Goal: Task Accomplishment & Management: Complete application form

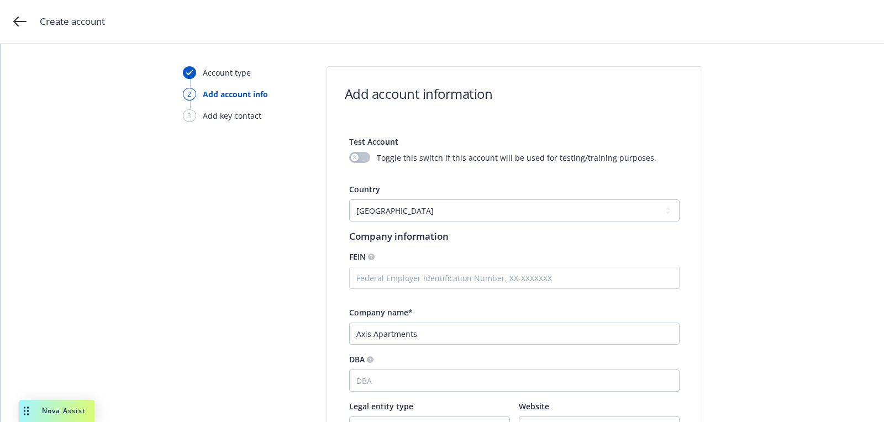
select select "US"
select select "CO"
type input "[STREET_ADDRESS]"
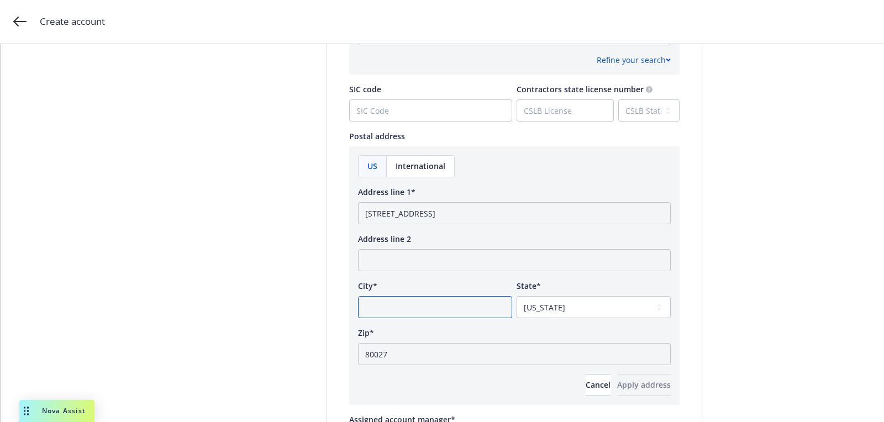
paste input "[GEOGRAPHIC_DATA]"
type input "[GEOGRAPHIC_DATA]"
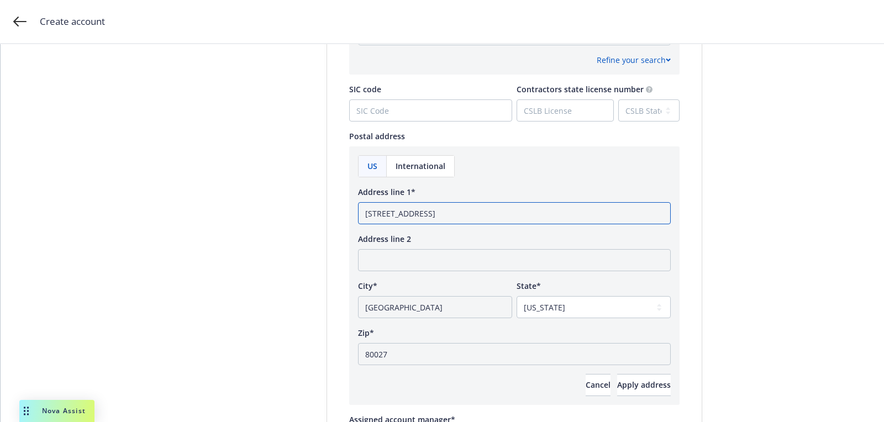
drag, startPoint x: 483, startPoint y: 212, endPoint x: 664, endPoint y: 209, distance: 180.8
click at [664, 209] on input "[STREET_ADDRESS]" at bounding box center [514, 213] width 313 height 22
type input "[STREET_ADDRESS]"
click at [617, 374] on button "Apply address" at bounding box center [644, 385] width 54 height 22
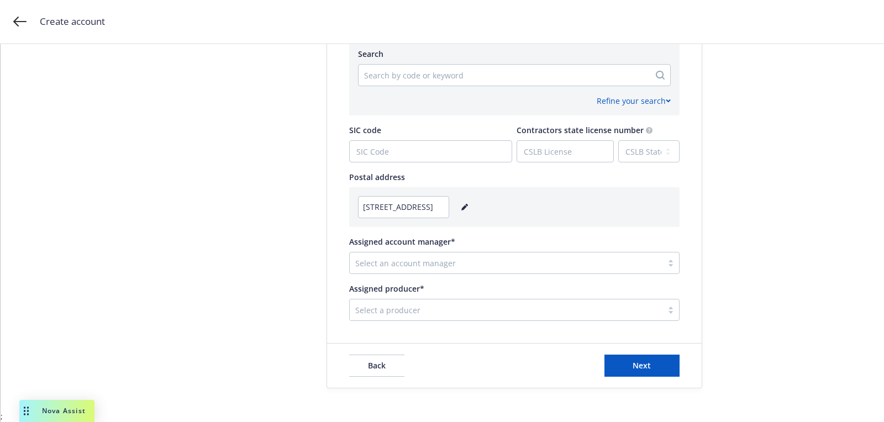
scroll to position [551, 0]
click at [396, 258] on div at bounding box center [506, 264] width 302 height 13
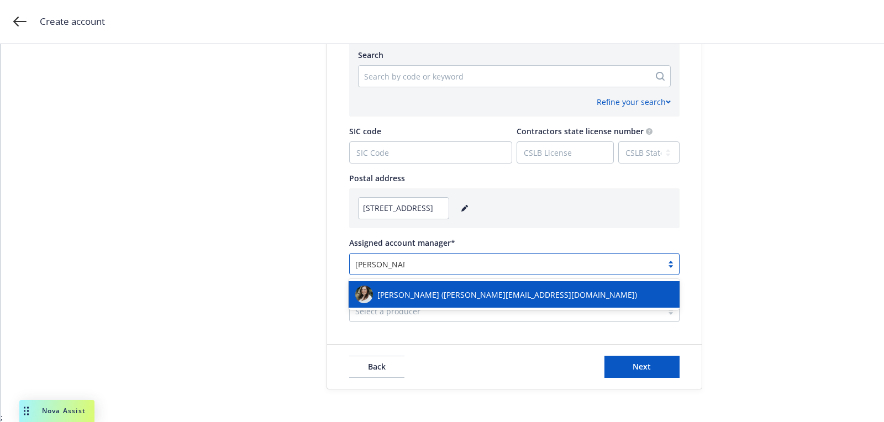
type input "[PERSON_NAME]"
click at [417, 301] on div "[PERSON_NAME] ([PERSON_NAME][EMAIL_ADDRESS][DOMAIN_NAME])" at bounding box center [514, 295] width 318 height 18
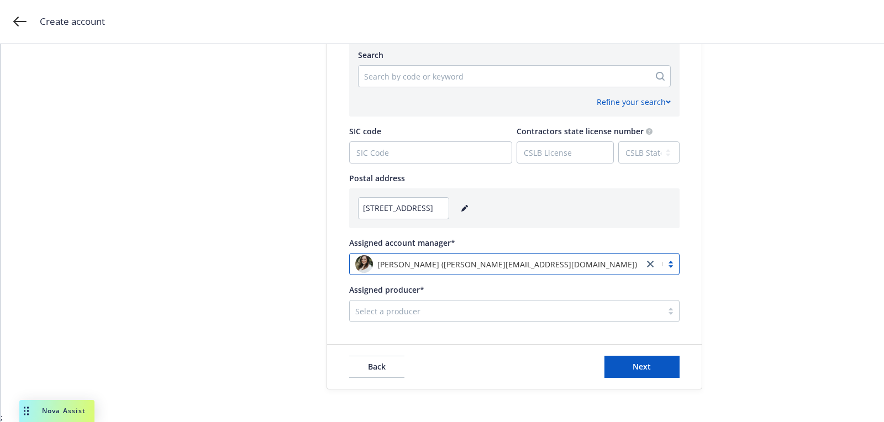
click at [453, 319] on div "Select a producer" at bounding box center [514, 311] width 331 height 22
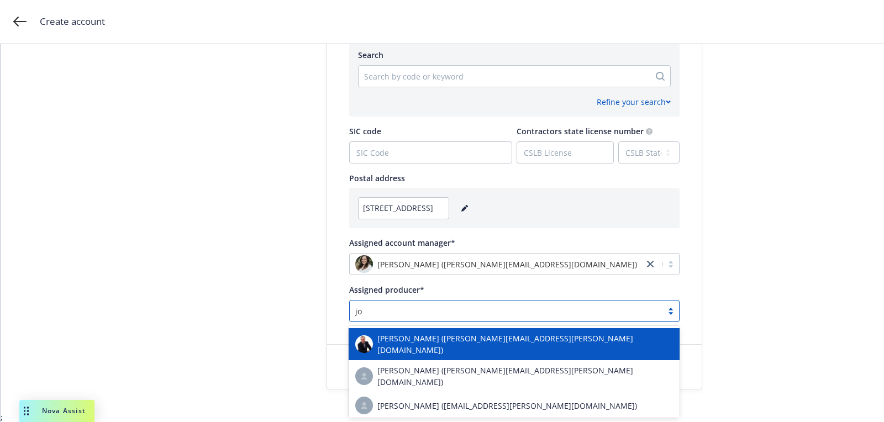
type input "[PERSON_NAME]"
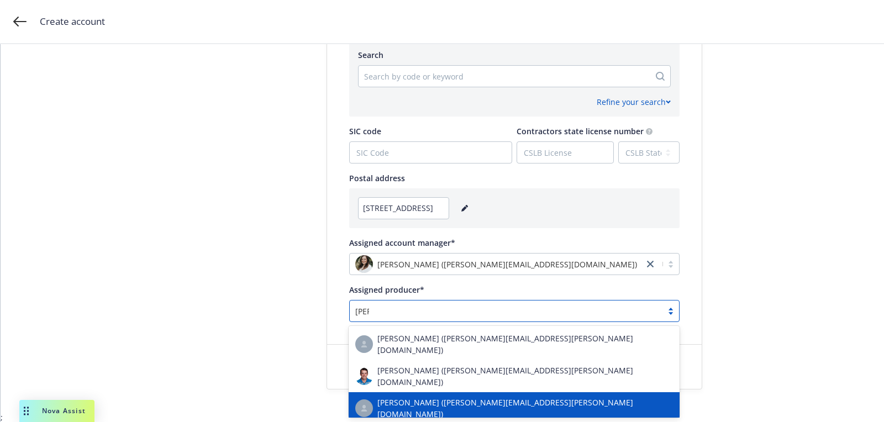
click at [448, 397] on div "[PERSON_NAME] ([PERSON_NAME][EMAIL_ADDRESS][PERSON_NAME][DOMAIN_NAME])" at bounding box center [514, 408] width 318 height 23
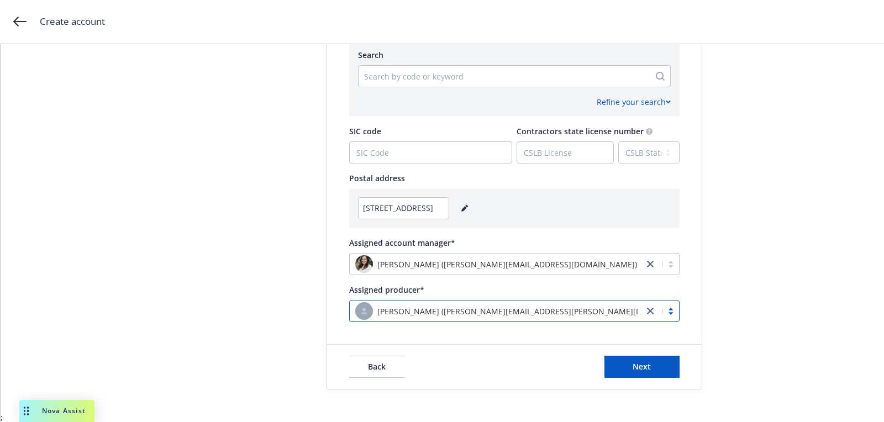
scroll to position [446, 0]
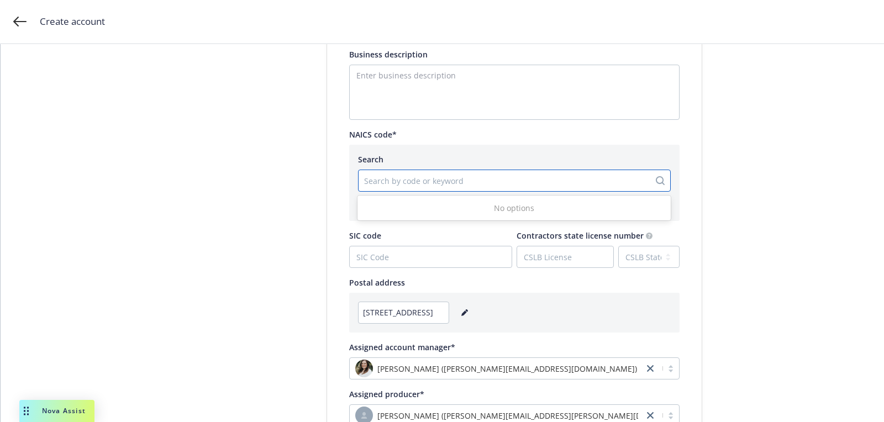
click at [500, 188] on div "Search by code or keyword" at bounding box center [504, 181] width 291 height 18
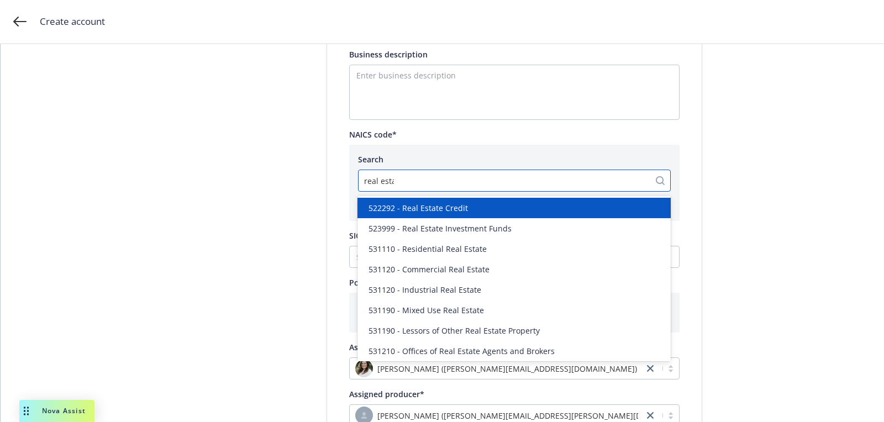
type input "real estate"
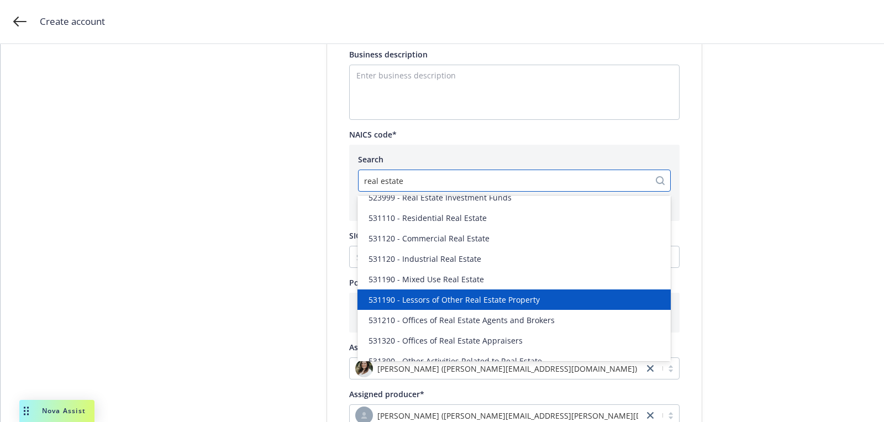
scroll to position [43, 0]
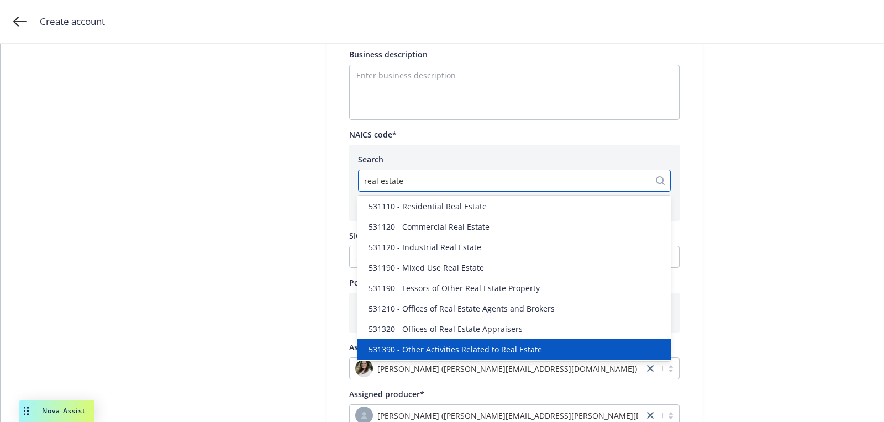
click at [439, 357] on div "531390 - Other Activities Related to Real Estate" at bounding box center [514, 349] width 313 height 20
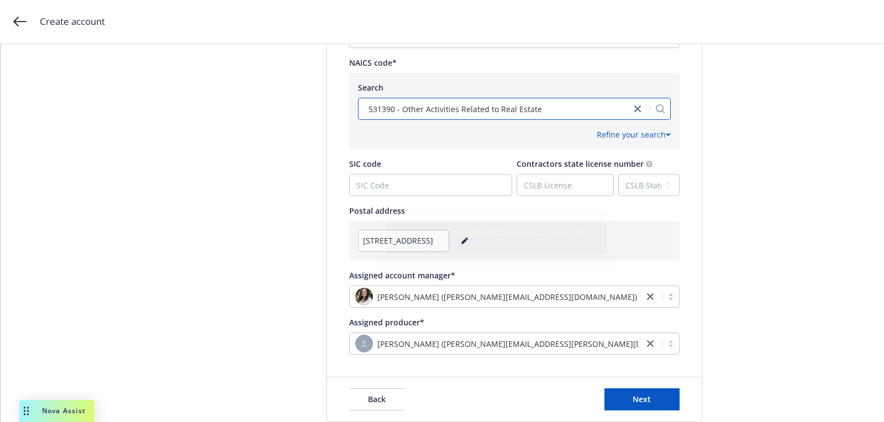
scroll to position [551, 0]
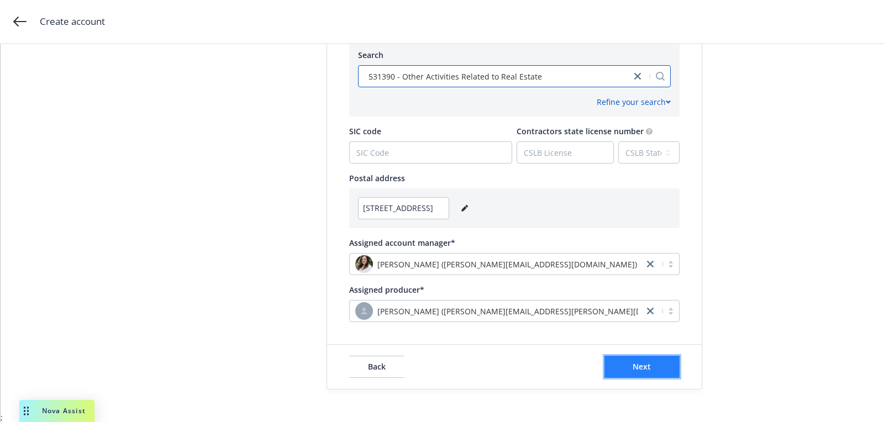
click at [638, 358] on button "Next" at bounding box center [642, 367] width 75 height 22
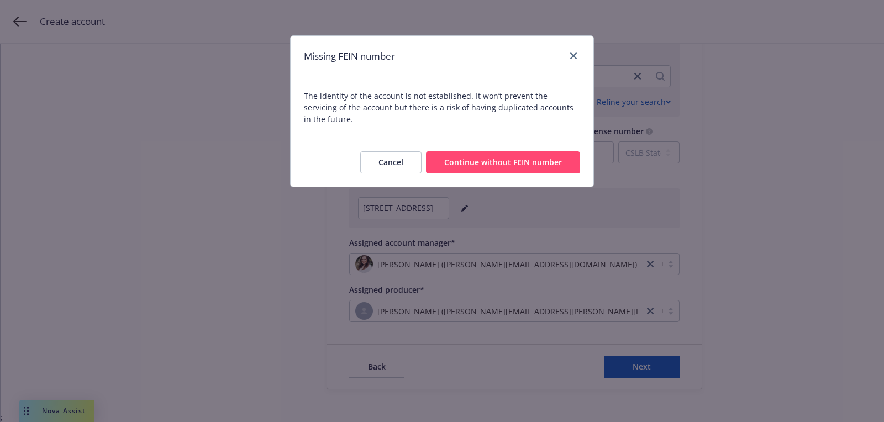
click at [513, 156] on button "Continue without FEIN number" at bounding box center [503, 162] width 154 height 22
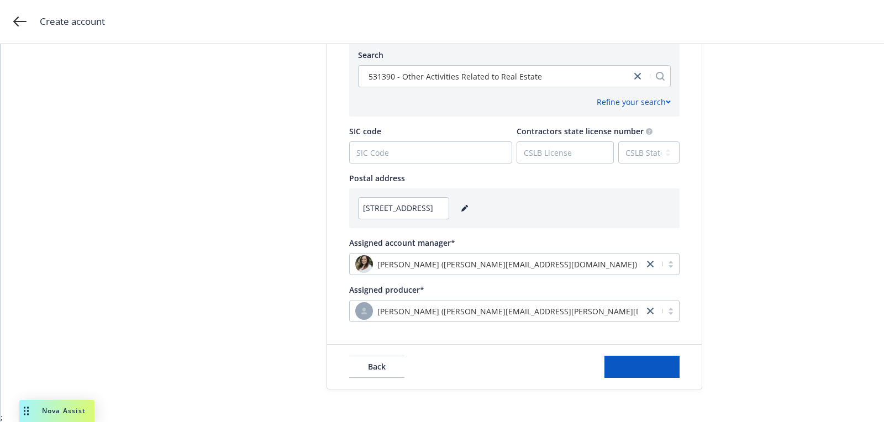
scroll to position [0, 0]
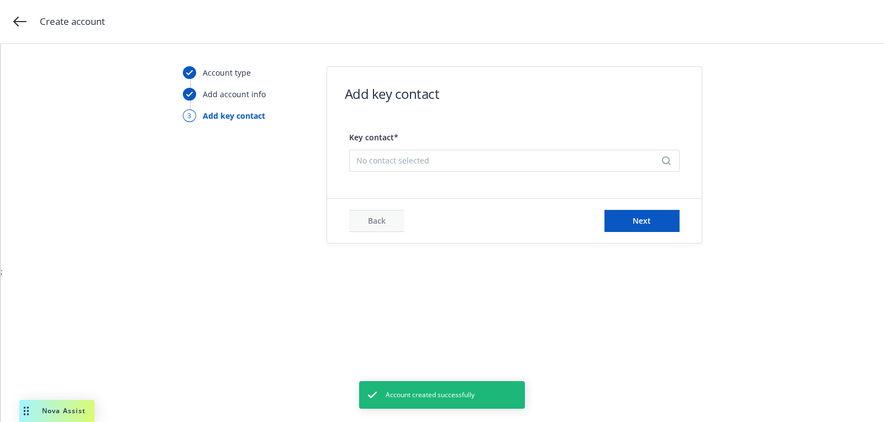
click at [478, 170] on div "No contact selected" at bounding box center [514, 161] width 331 height 22
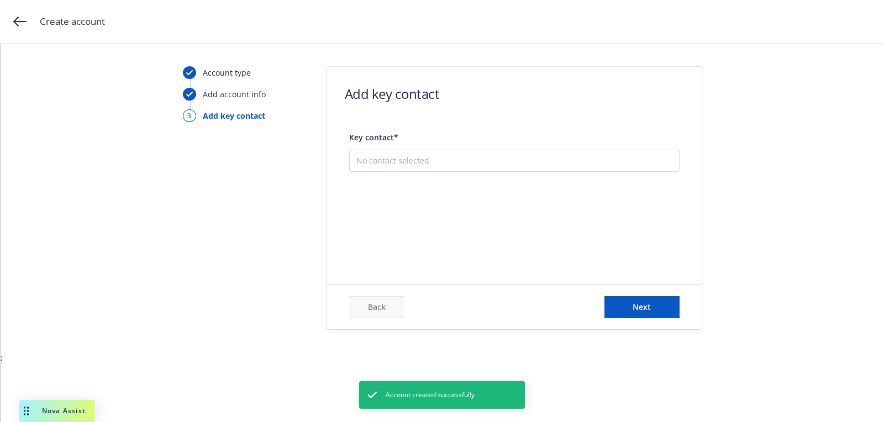
click at [478, 209] on button "Add new contact" at bounding box center [515, 216] width 316 height 22
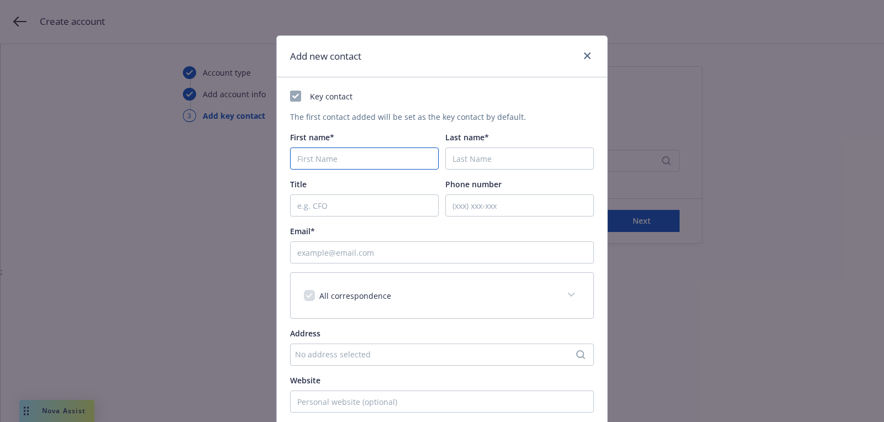
click at [382, 157] on input "First name*" at bounding box center [364, 159] width 149 height 22
paste input "[PERSON_NAME]"
click at [324, 154] on input "[PERSON_NAME]" at bounding box center [364, 159] width 149 height 22
type input "[PERSON_NAME]"
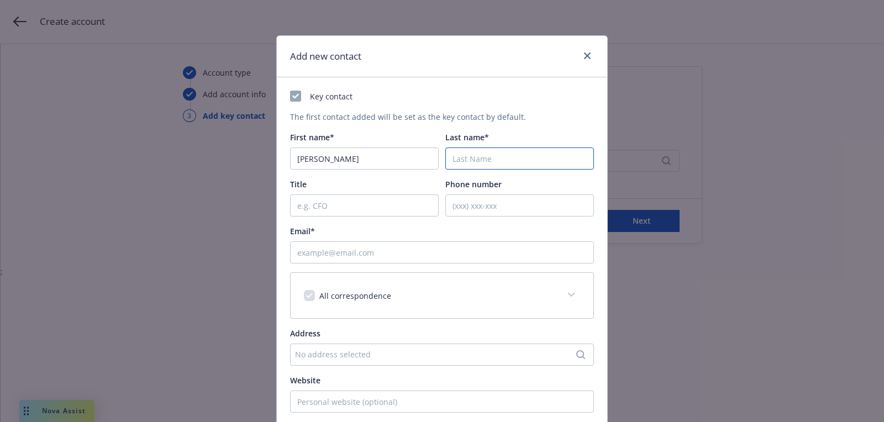
click at [502, 156] on input "Last name*" at bounding box center [519, 159] width 149 height 22
paste input "Gee"
type input "[PERSON_NAME]"
click at [392, 254] on input "Email*" at bounding box center [442, 253] width 304 height 22
paste input "[PERSON_NAME][EMAIL_ADDRESS][DOMAIN_NAME]"
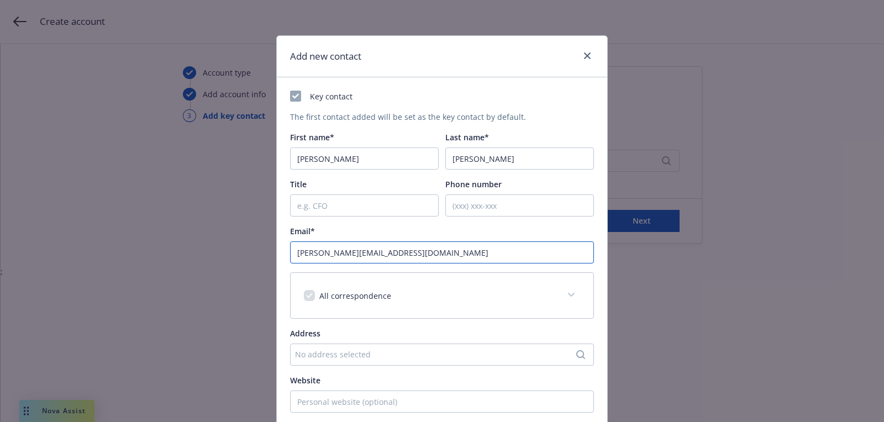
type input "[PERSON_NAME][EMAIL_ADDRESS][DOMAIN_NAME]"
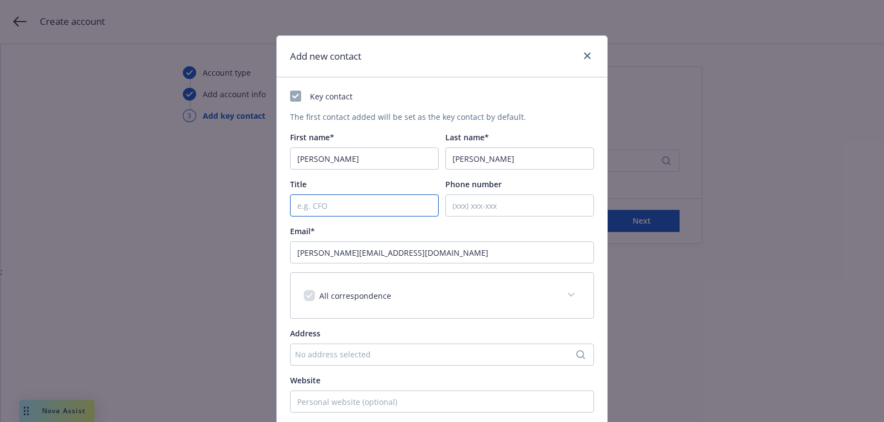
click at [363, 207] on input "Title" at bounding box center [364, 206] width 149 height 22
click at [473, 217] on div "Key contact The first contact added will be set as the key contact by default. …" at bounding box center [442, 292] width 304 height 402
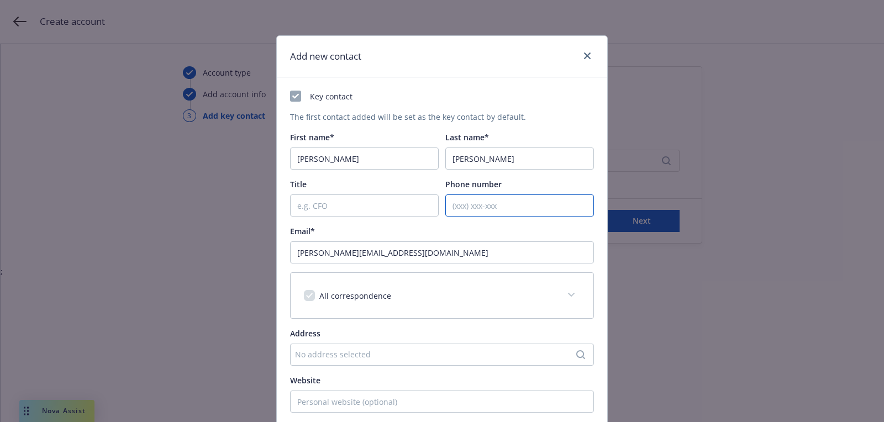
click at [473, 214] on input "Phone number" at bounding box center [519, 206] width 149 height 22
paste input "(720) 677-4187 ext. 101"
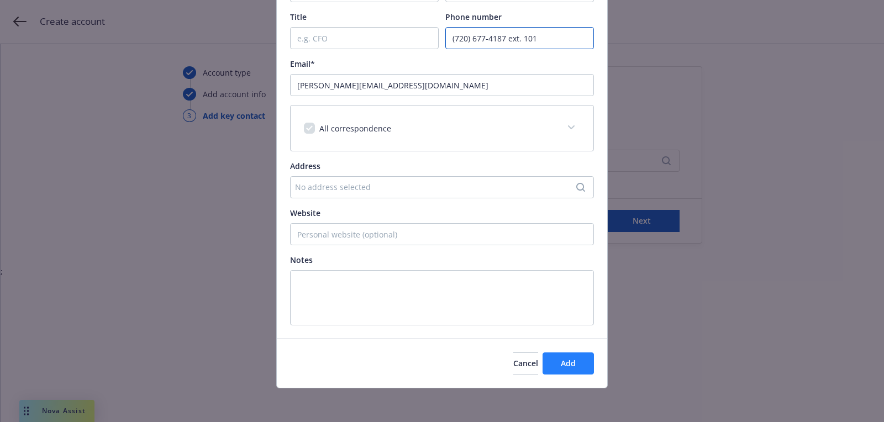
type input "(720) 677-4187 ext. 101"
click at [576, 360] on button "Add" at bounding box center [568, 364] width 51 height 22
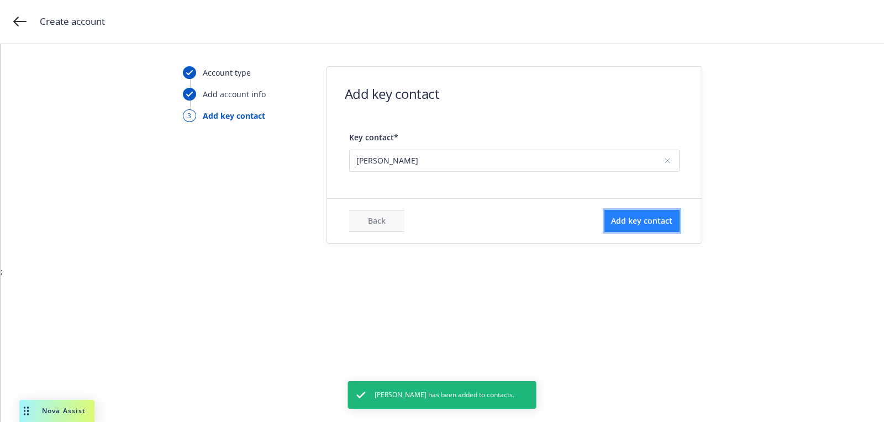
click at [620, 223] on span "Add key contact" at bounding box center [641, 221] width 61 height 11
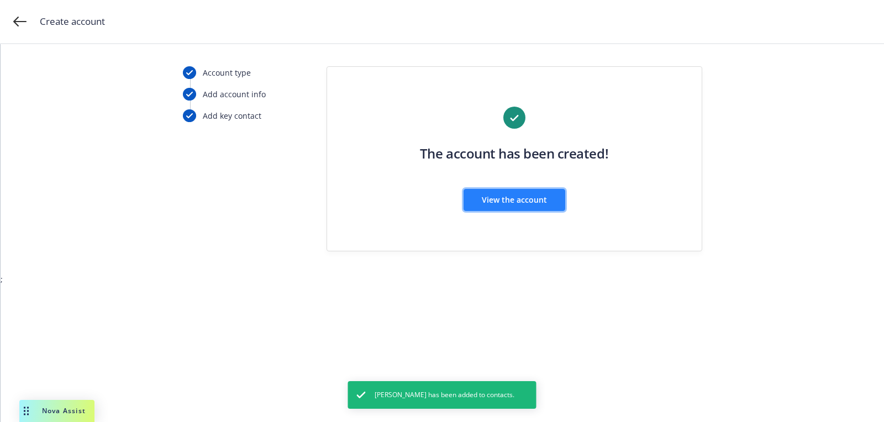
click at [471, 192] on button "View the account" at bounding box center [515, 200] width 102 height 22
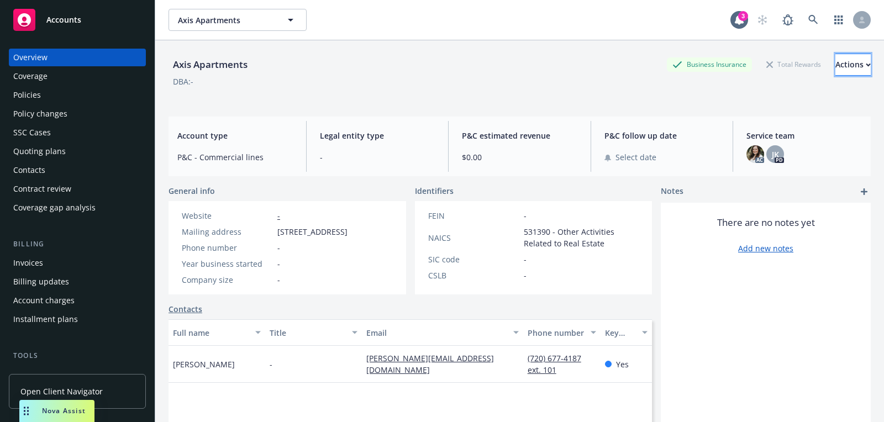
click at [836, 66] on div "Actions" at bounding box center [853, 64] width 35 height 21
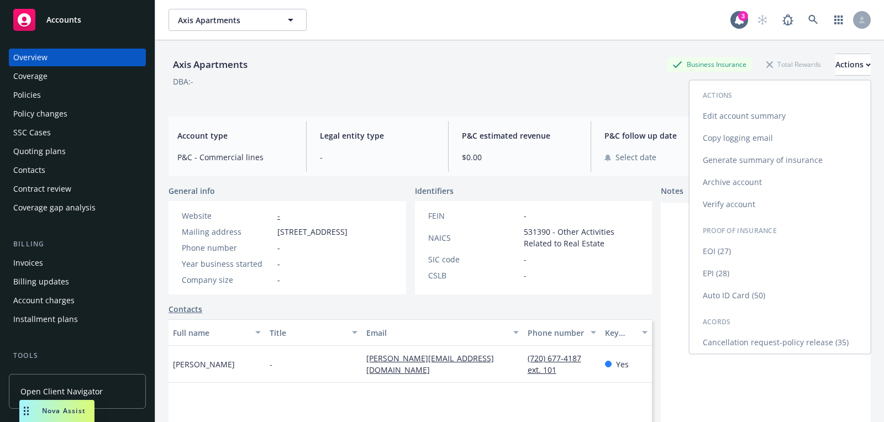
click at [751, 120] on link "Edit account summary" at bounding box center [780, 116] width 181 height 22
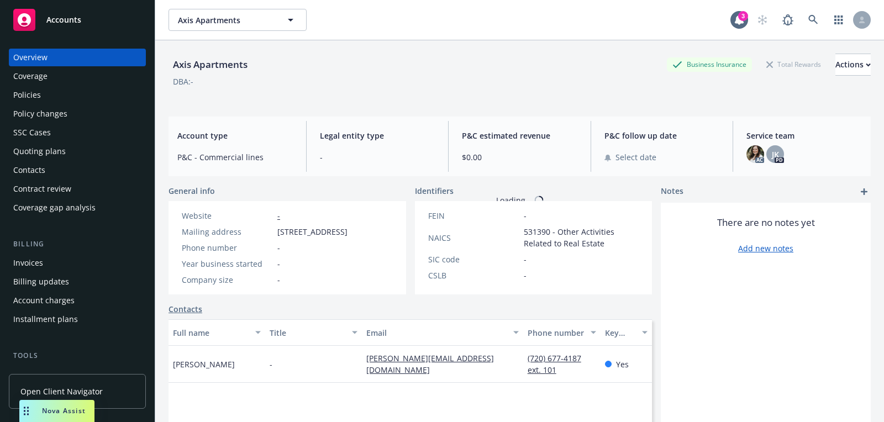
select select "US"
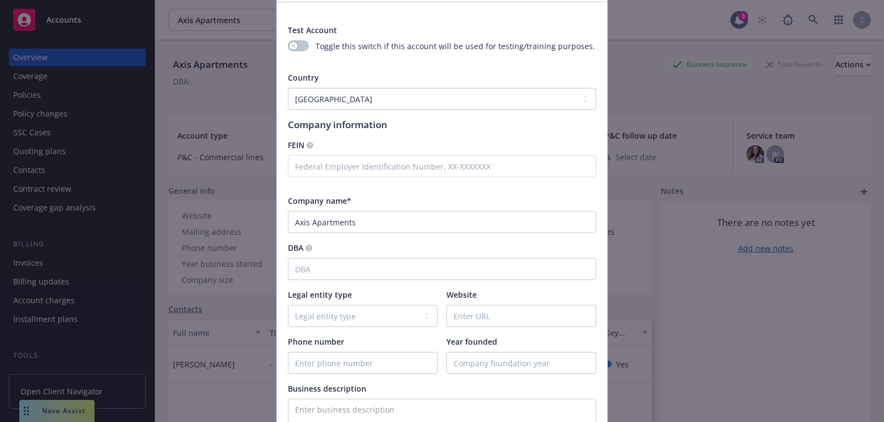
scroll to position [81, 0]
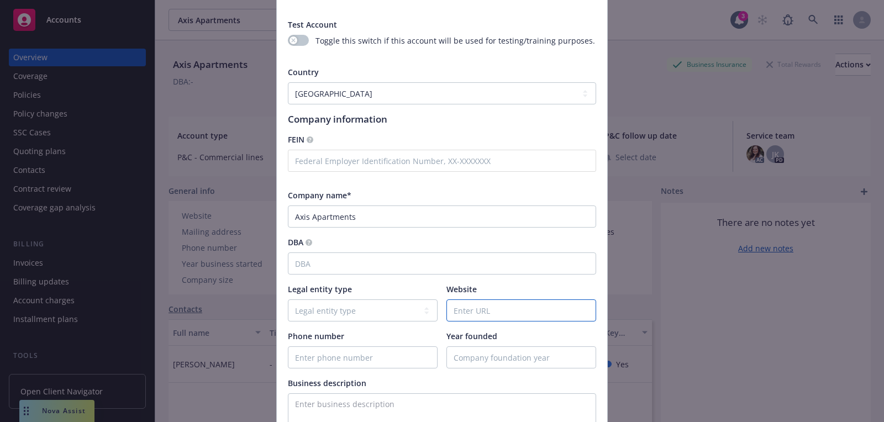
click at [486, 314] on input "Website" at bounding box center [521, 310] width 149 height 21
paste input "[URL][DOMAIN_NAME]"
type input "[URL][DOMAIN_NAME]"
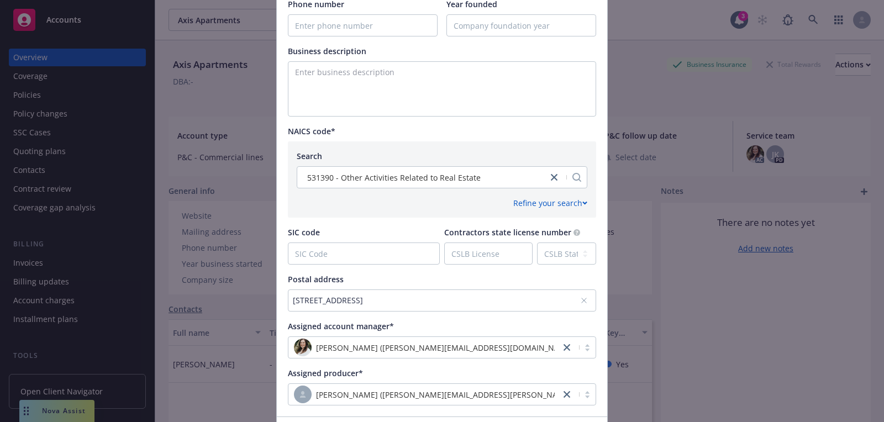
scroll to position [491, 0]
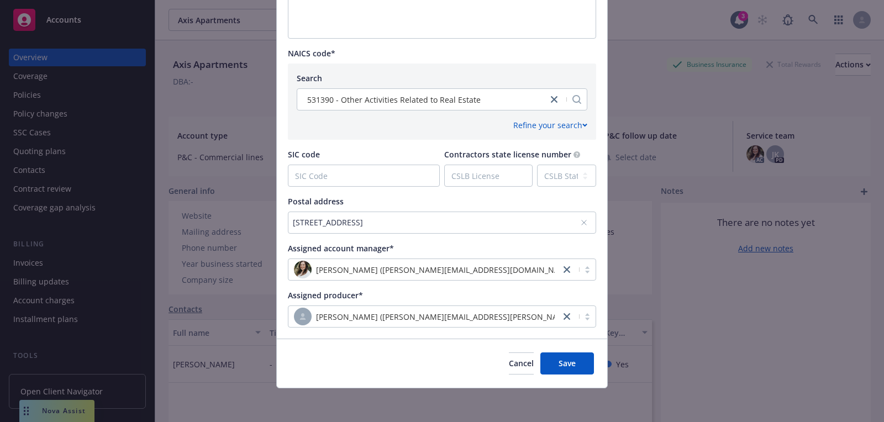
click at [576, 376] on div "Cancel Save" at bounding box center [442, 363] width 331 height 49
click at [569, 370] on button "Save" at bounding box center [568, 364] width 54 height 22
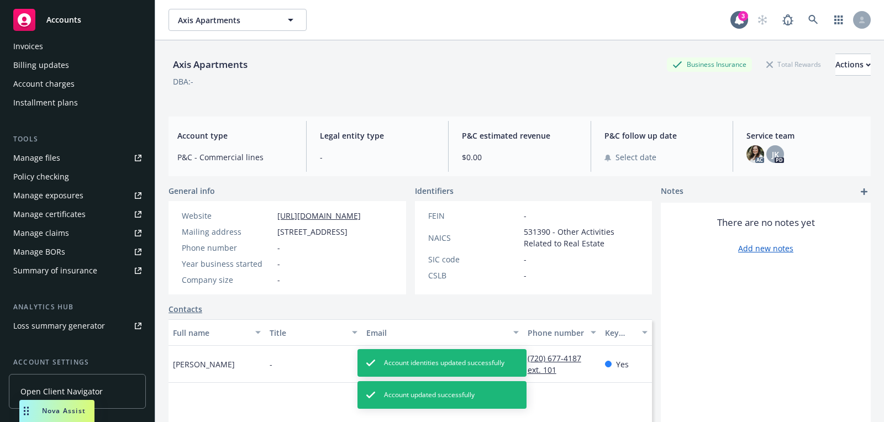
scroll to position [314, 0]
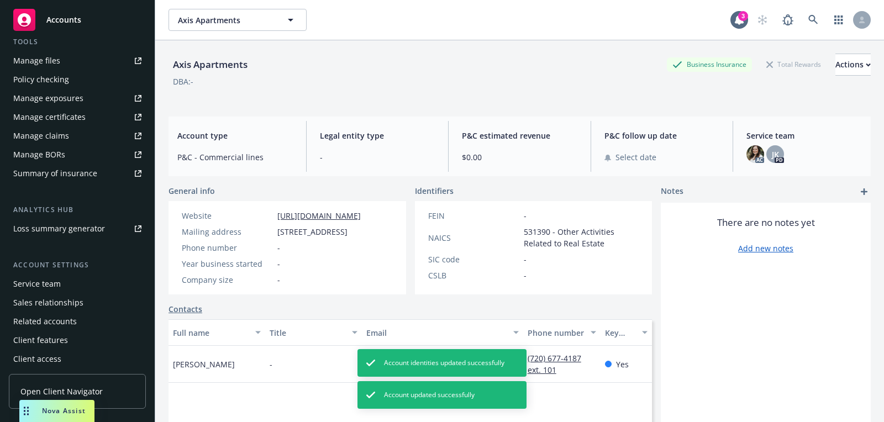
click at [66, 280] on div "Service team" at bounding box center [77, 284] width 128 height 18
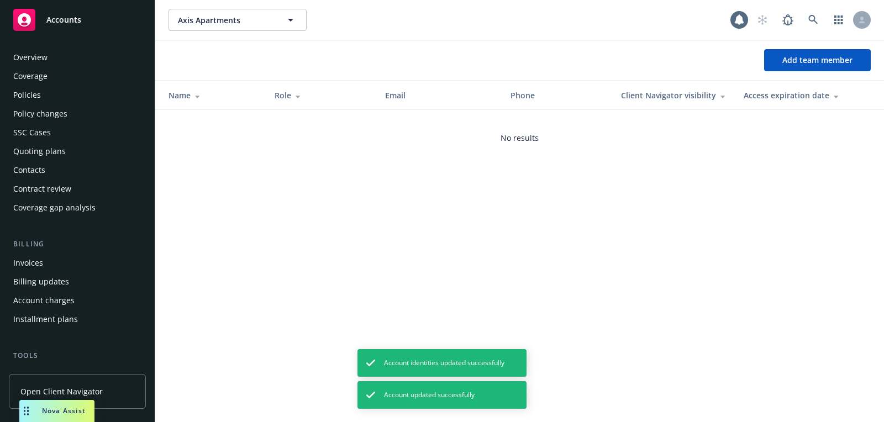
scroll to position [316, 0]
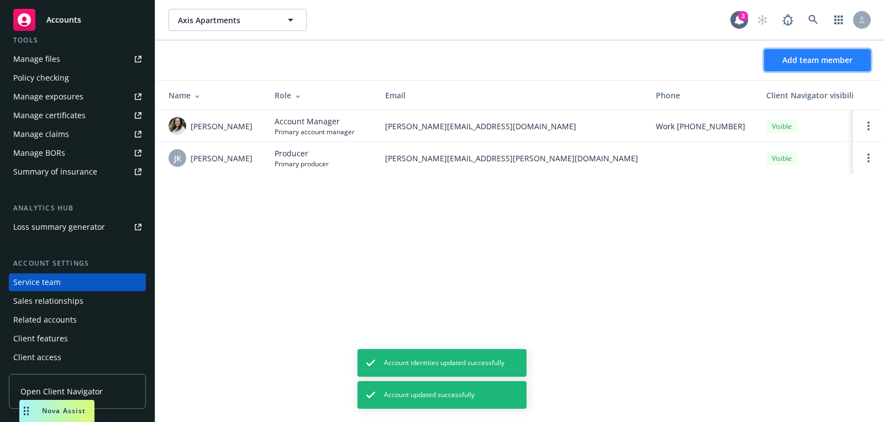
click at [787, 64] on span "Add team member" at bounding box center [818, 60] width 70 height 11
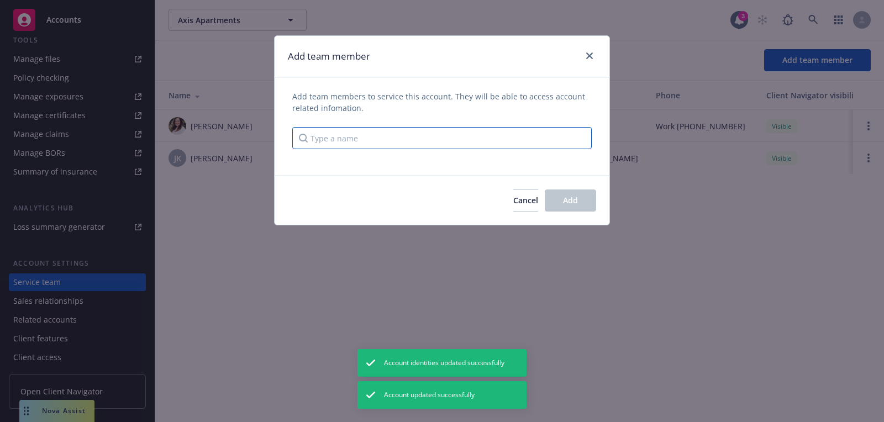
click at [347, 143] on input "Type a name" at bounding box center [442, 138] width 300 height 22
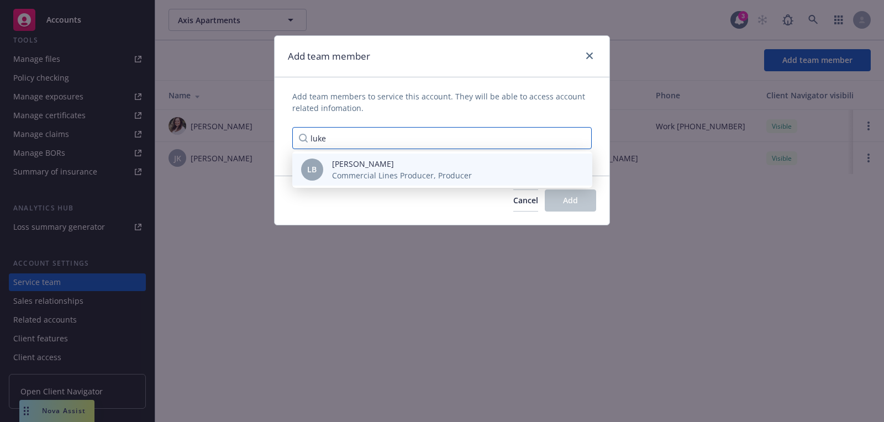
type input "luke"
click at [369, 165] on span "[PERSON_NAME]" at bounding box center [402, 164] width 140 height 12
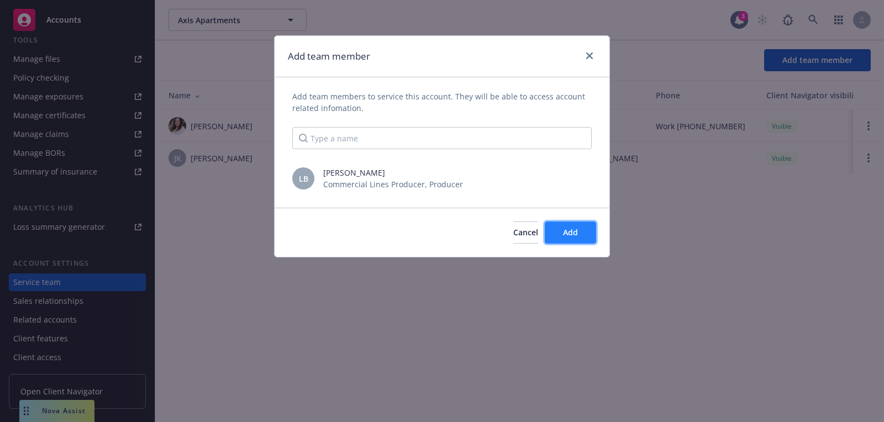
click at [561, 235] on button "Add" at bounding box center [570, 233] width 51 height 22
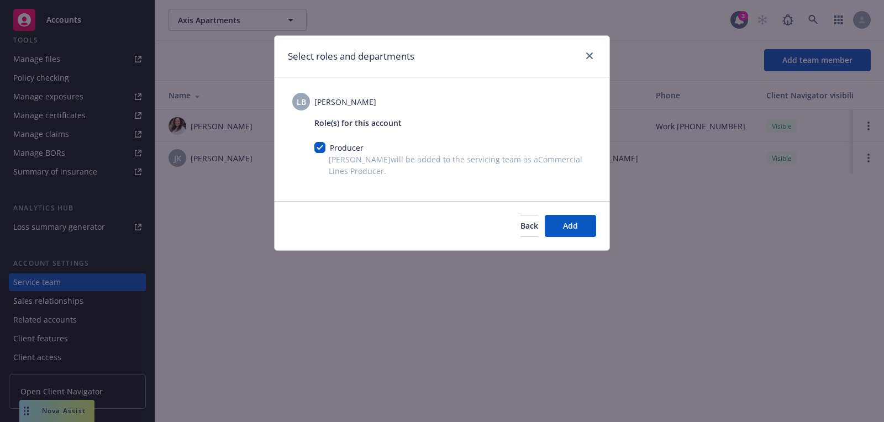
click at [582, 237] on div "Back Add" at bounding box center [442, 225] width 335 height 49
click at [583, 227] on button "Add" at bounding box center [570, 226] width 51 height 22
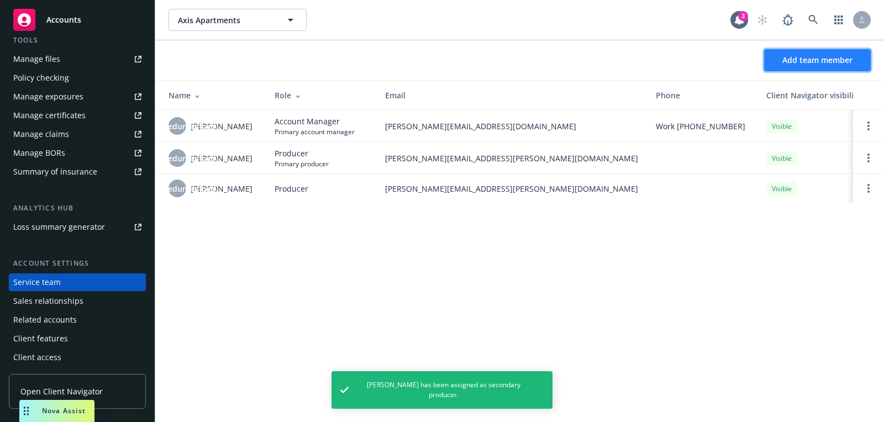
click at [798, 67] on button "Add team member" at bounding box center [817, 60] width 107 height 22
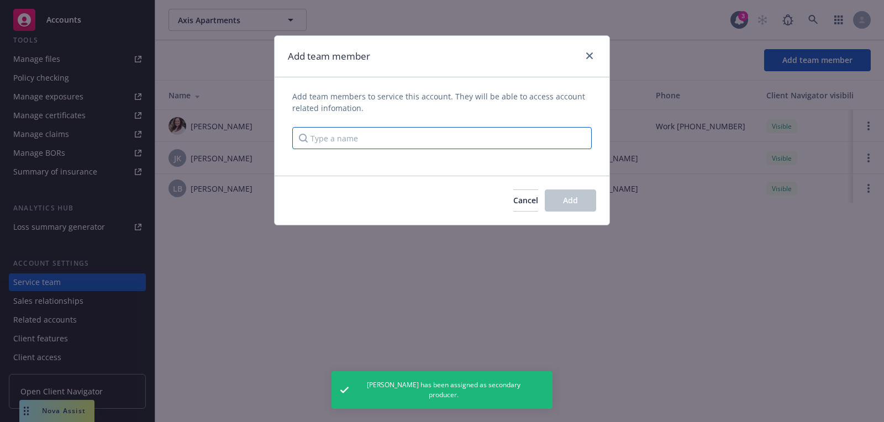
click at [363, 142] on input "Type a name" at bounding box center [442, 138] width 300 height 22
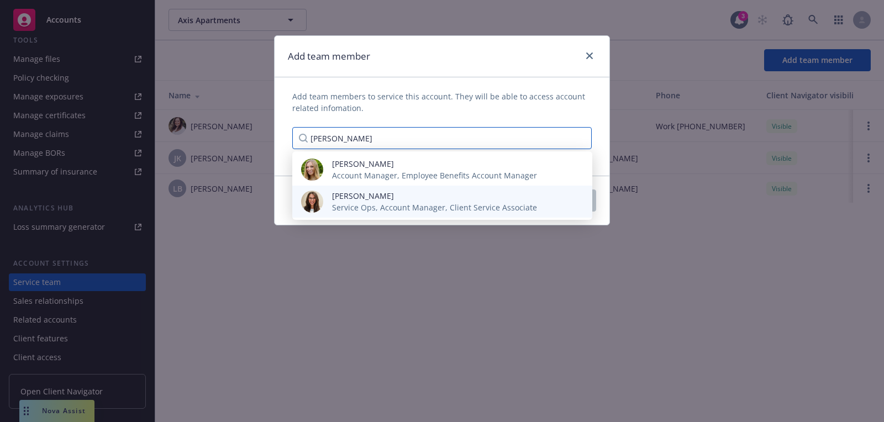
type input "[PERSON_NAME]"
click at [374, 199] on span "[PERSON_NAME]" at bounding box center [434, 196] width 205 height 12
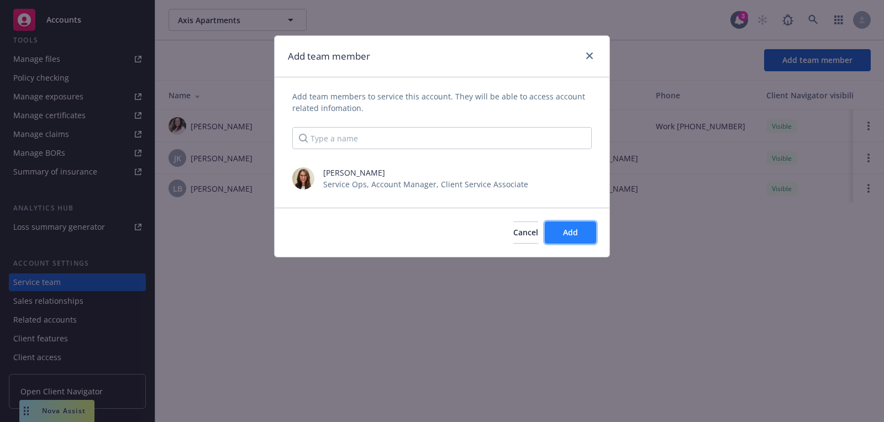
click at [562, 234] on button "Add" at bounding box center [570, 233] width 51 height 22
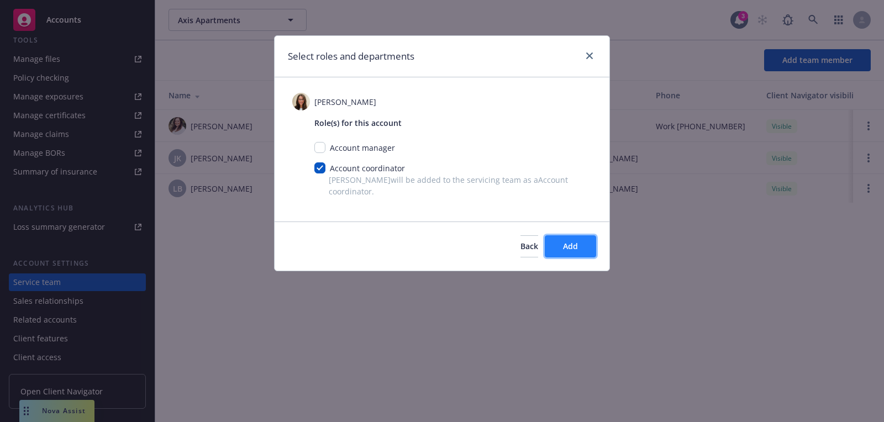
click at [584, 255] on button "Add" at bounding box center [570, 246] width 51 height 22
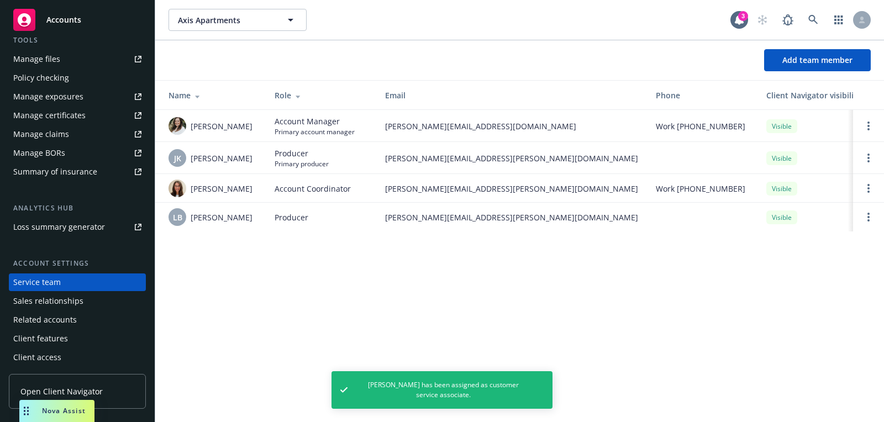
scroll to position [0, 0]
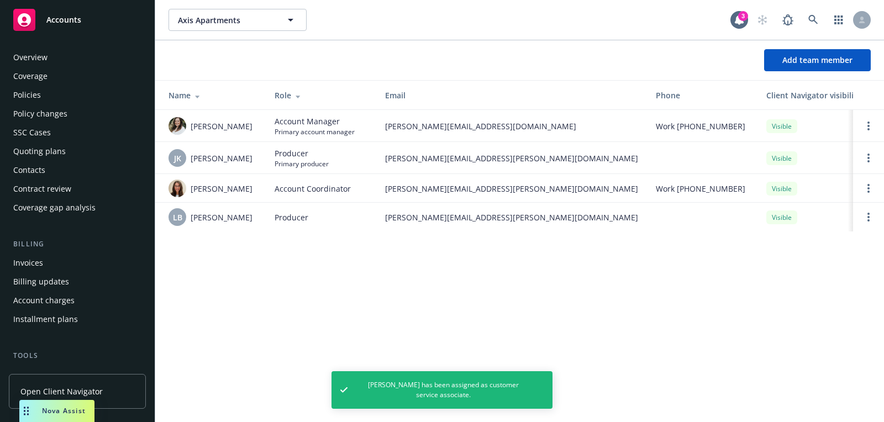
click at [25, 53] on div "Overview" at bounding box center [30, 58] width 34 height 18
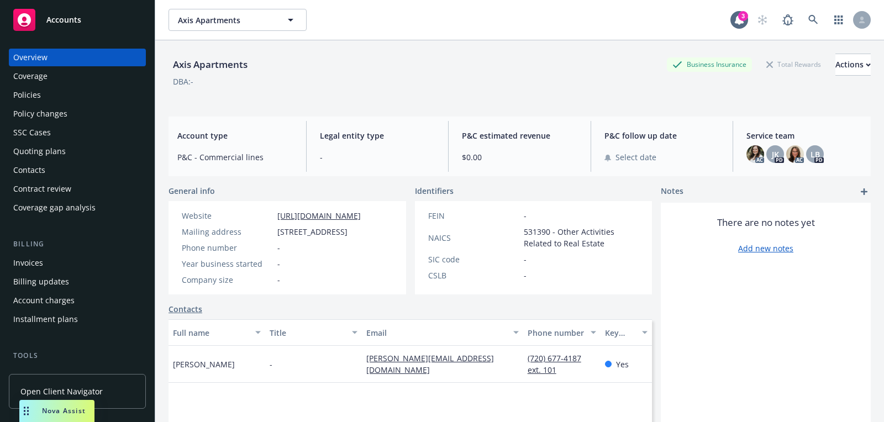
click at [243, 74] on div "Axis Apartments" at bounding box center [210, 65] width 83 height 22
click at [819, 19] on link at bounding box center [814, 20] width 22 height 22
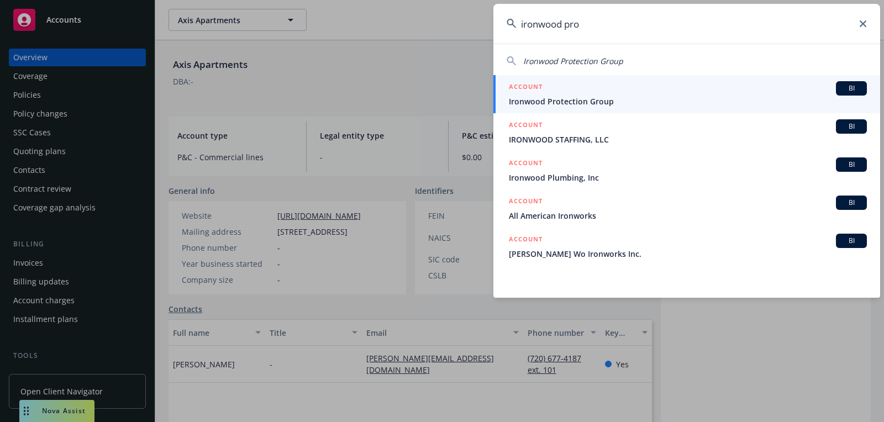
type input "ironwood pro"
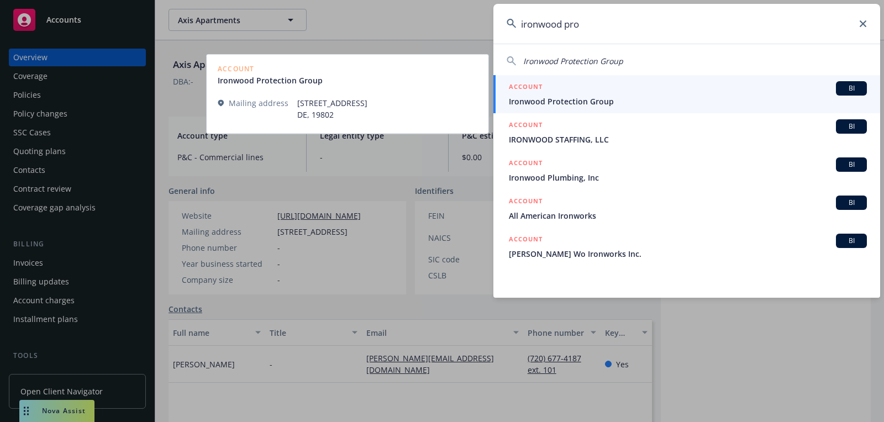
click at [609, 109] on link "ACCOUNT BI Ironwood Protection Group" at bounding box center [687, 94] width 387 height 38
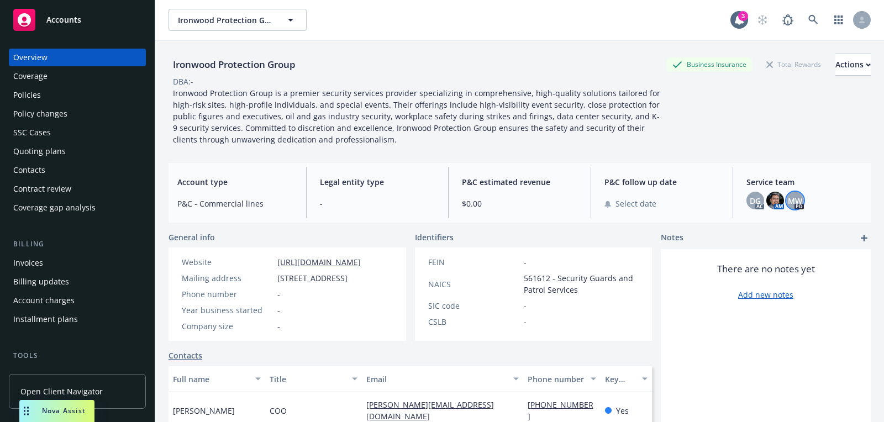
click at [795, 203] on span "MW" at bounding box center [795, 201] width 14 height 12
click at [779, 204] on img at bounding box center [776, 201] width 18 height 18
click at [755, 197] on span "DG" at bounding box center [755, 201] width 11 height 12
click at [512, 84] on div "DBA: -" at bounding box center [520, 82] width 703 height 12
